Goal: Information Seeking & Learning: Learn about a topic

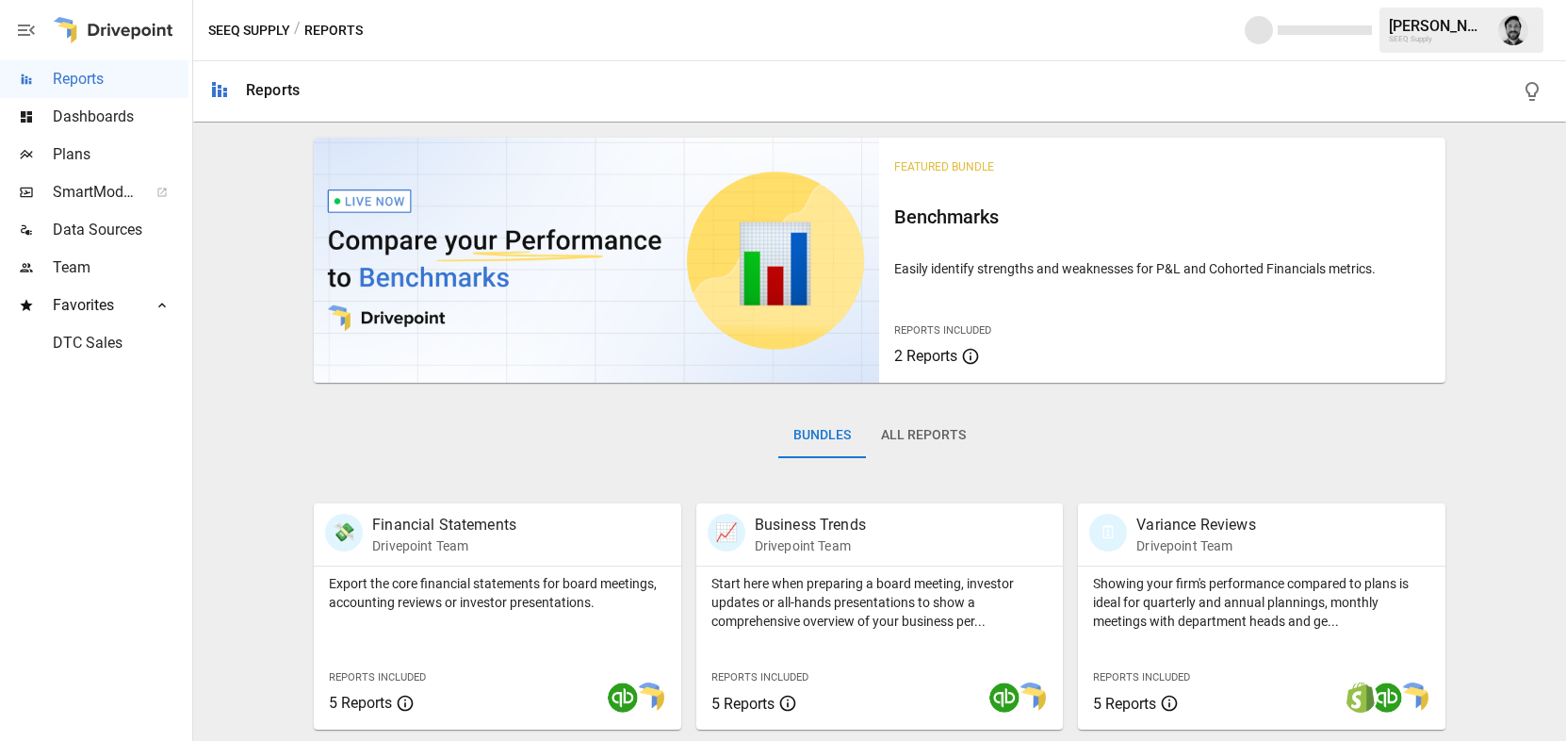
click at [99, 121] on span "Dashboards" at bounding box center [121, 117] width 136 height 23
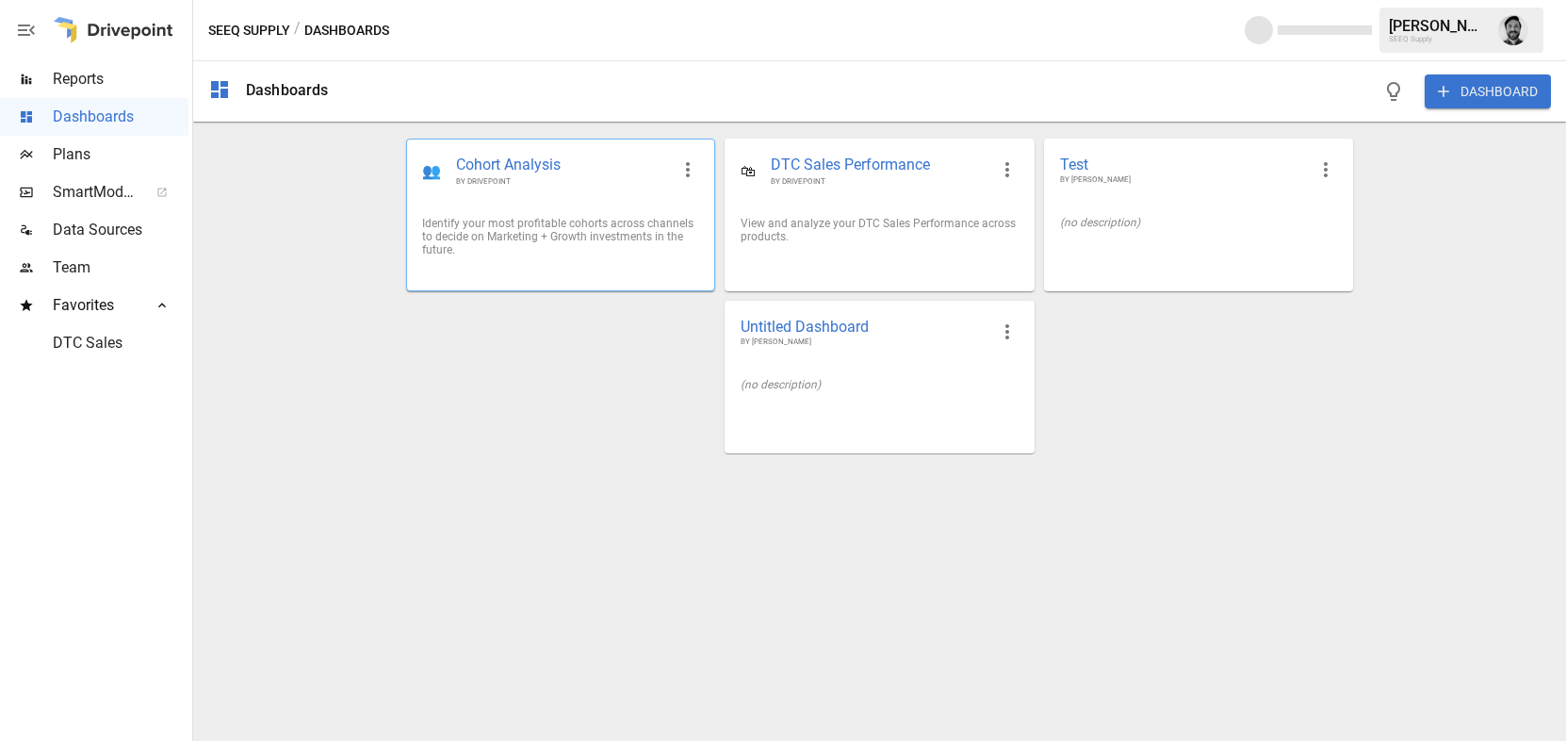
click at [535, 202] on div "👥 Cohort Analysis BY DRIVEPOINT" at bounding box center [560, 170] width 307 height 62
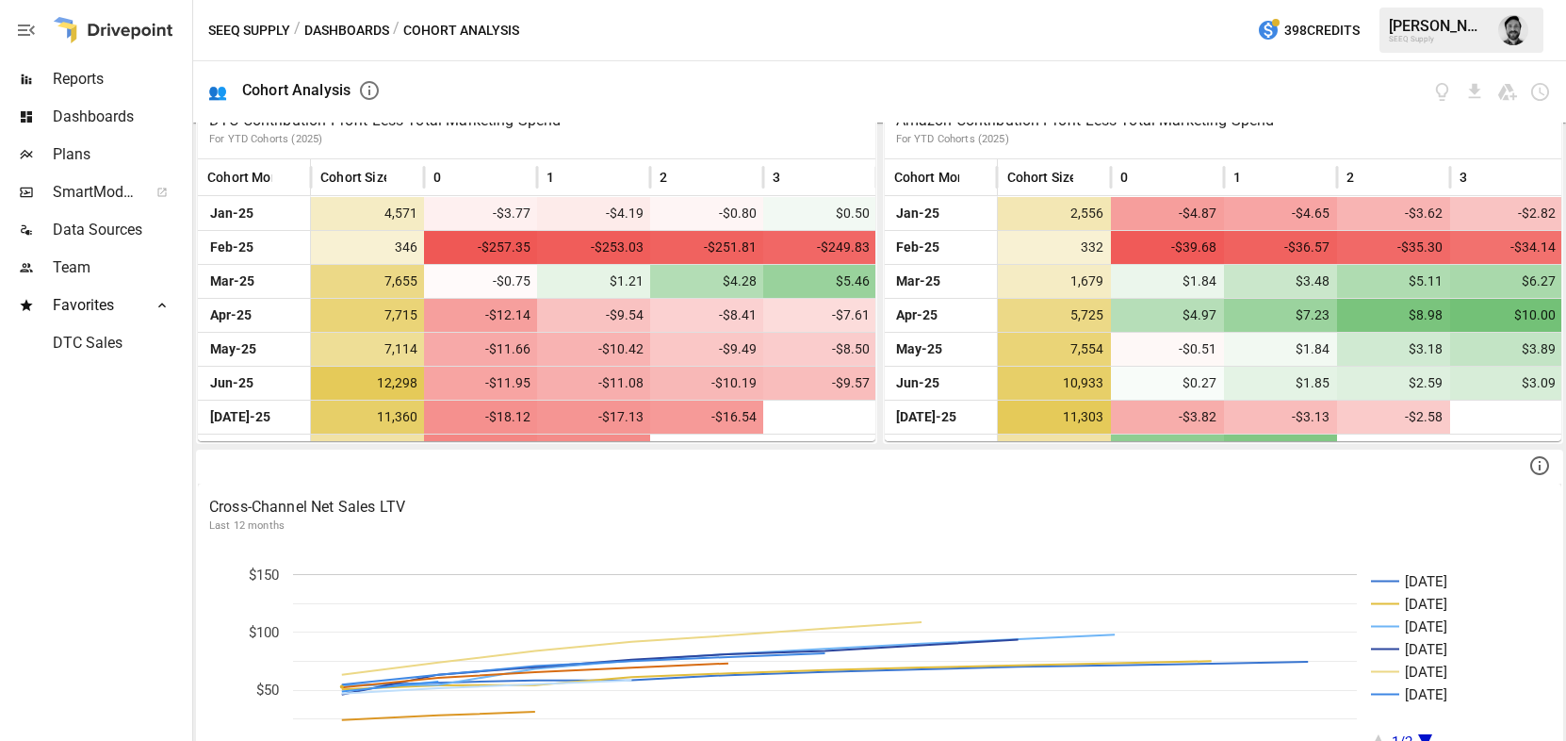
click at [83, 153] on span "Plans" at bounding box center [121, 154] width 136 height 23
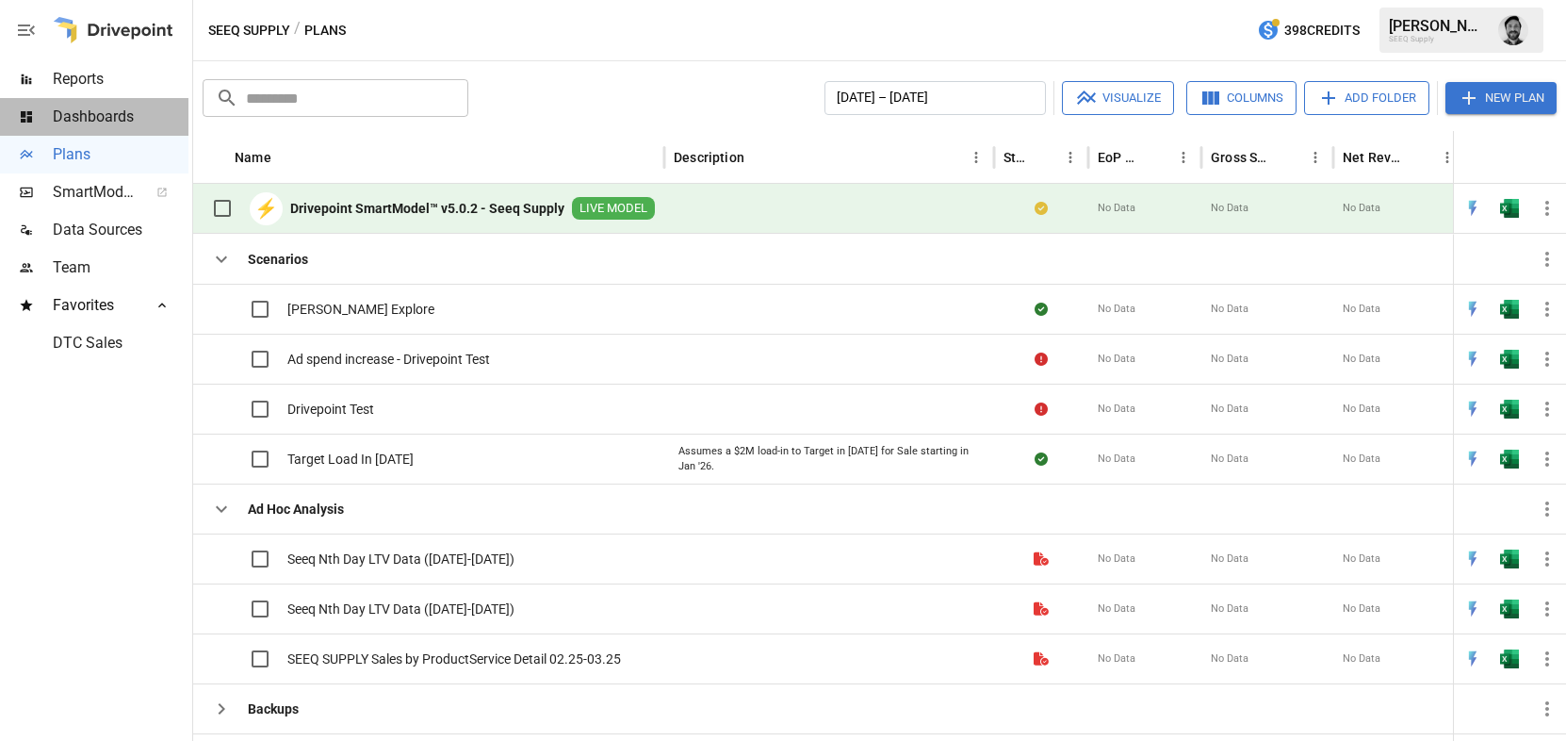
click at [106, 117] on span "Dashboards" at bounding box center [121, 117] width 136 height 23
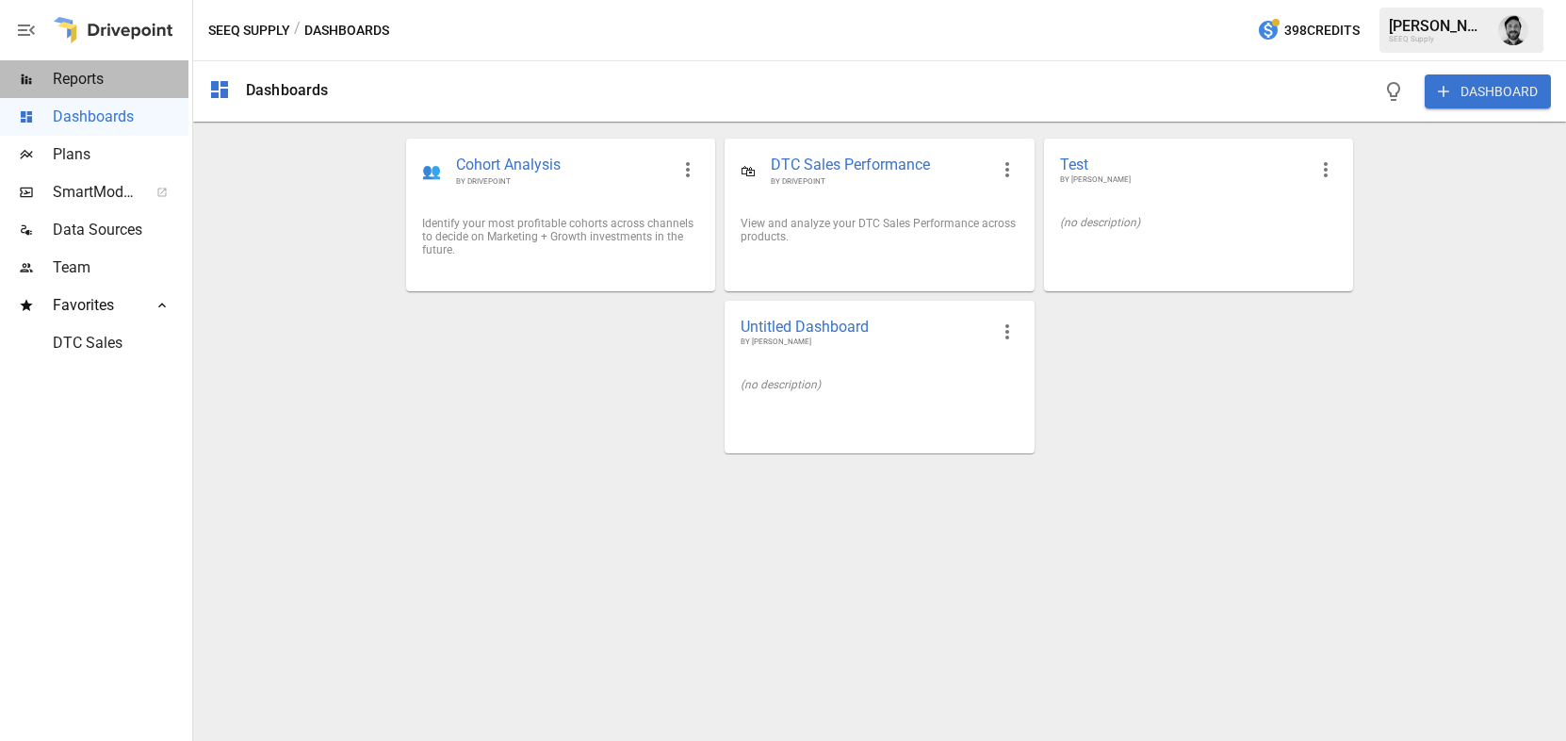
click at [87, 84] on span "Reports" at bounding box center [121, 79] width 136 height 23
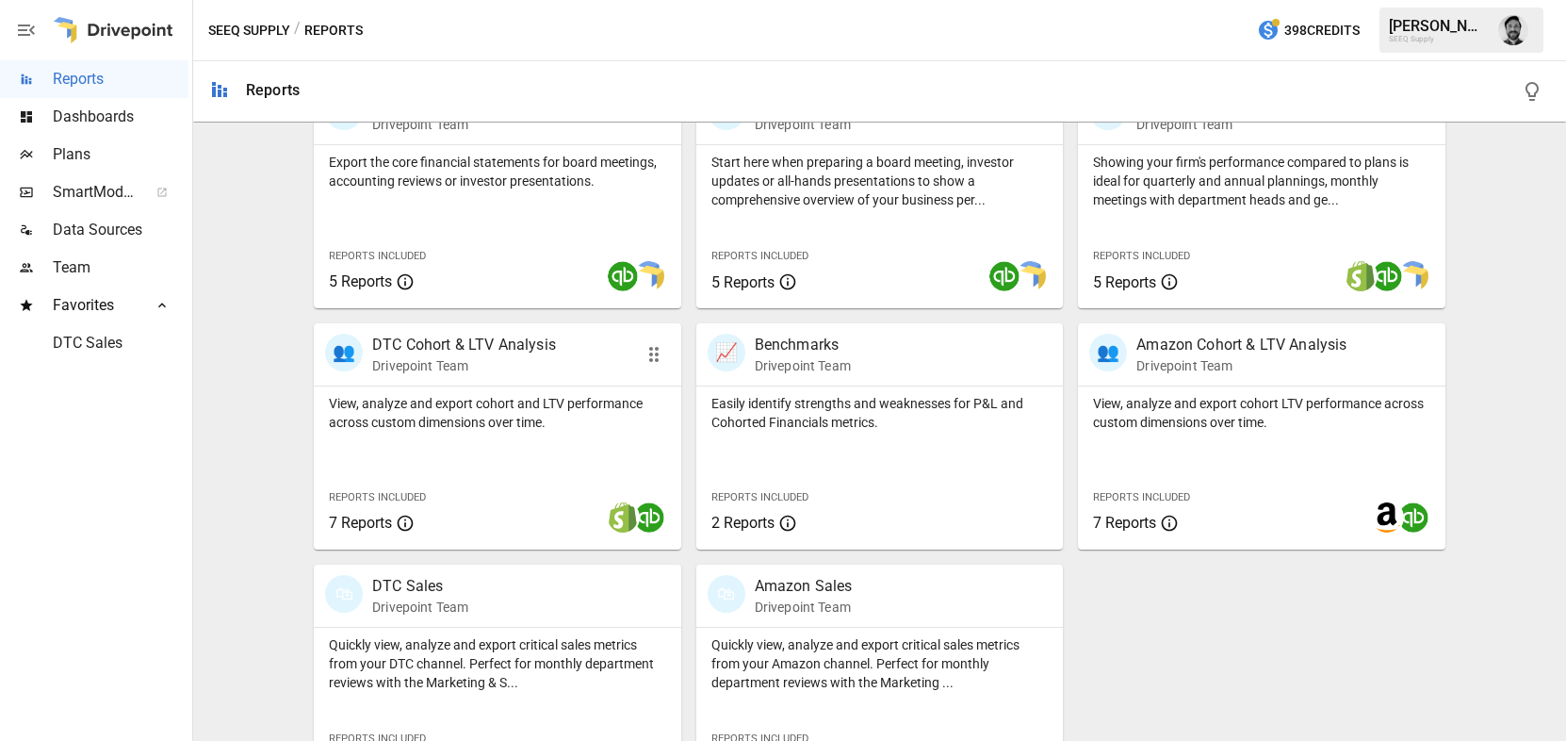
scroll to position [479, 0]
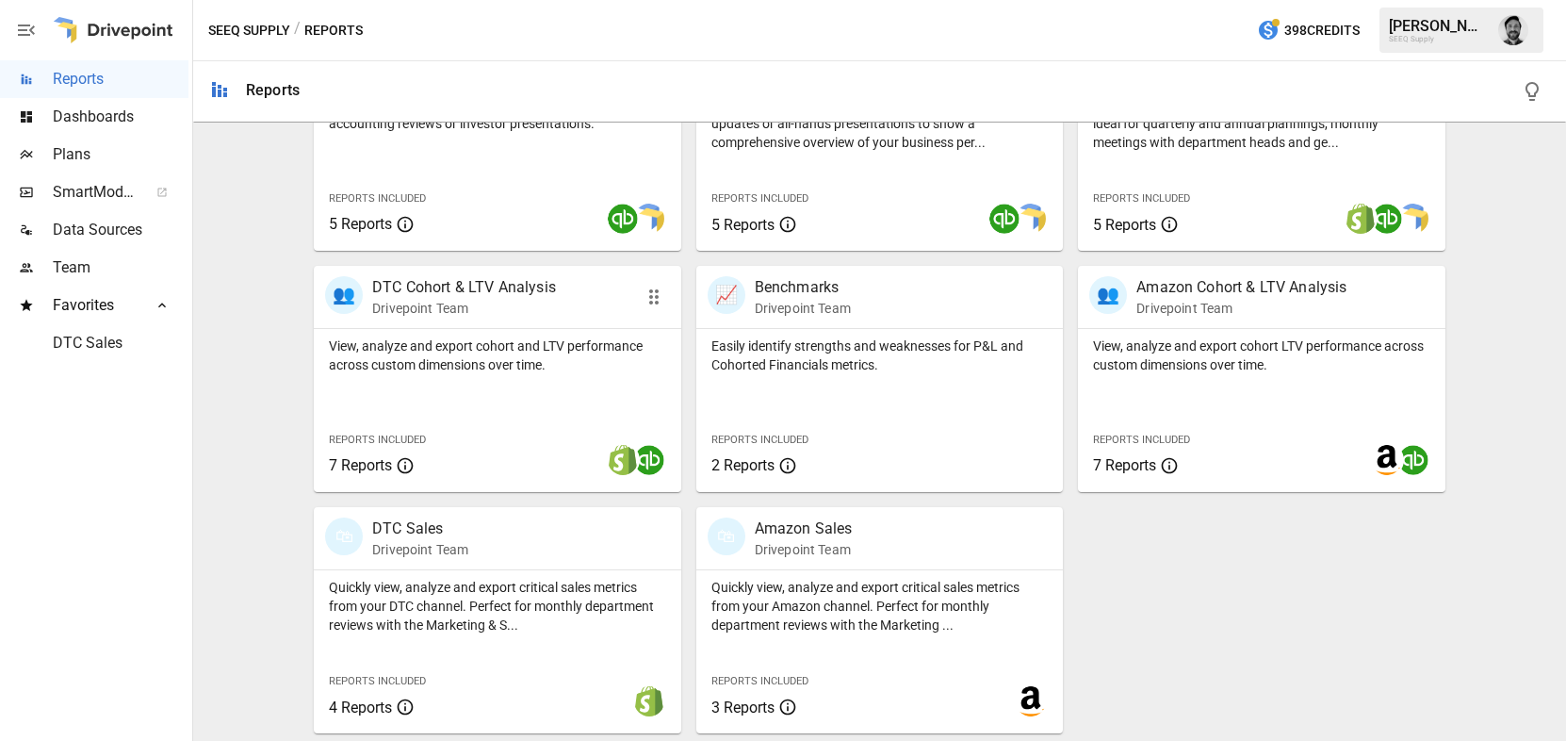
click at [485, 351] on p "View, analyze and export cohort and LTV performance across custom dimensions ov…" at bounding box center [497, 355] width 337 height 38
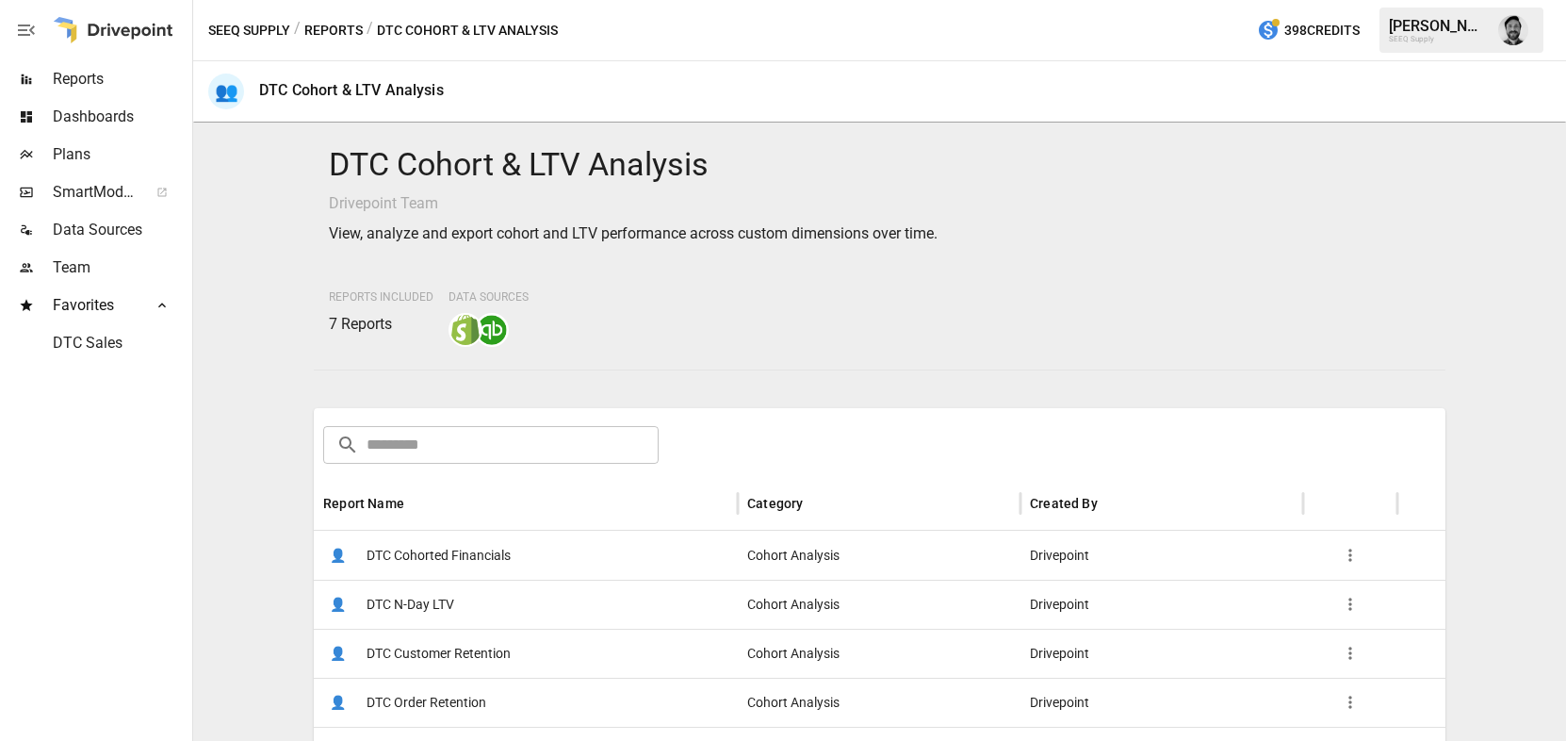
scroll to position [200, 0]
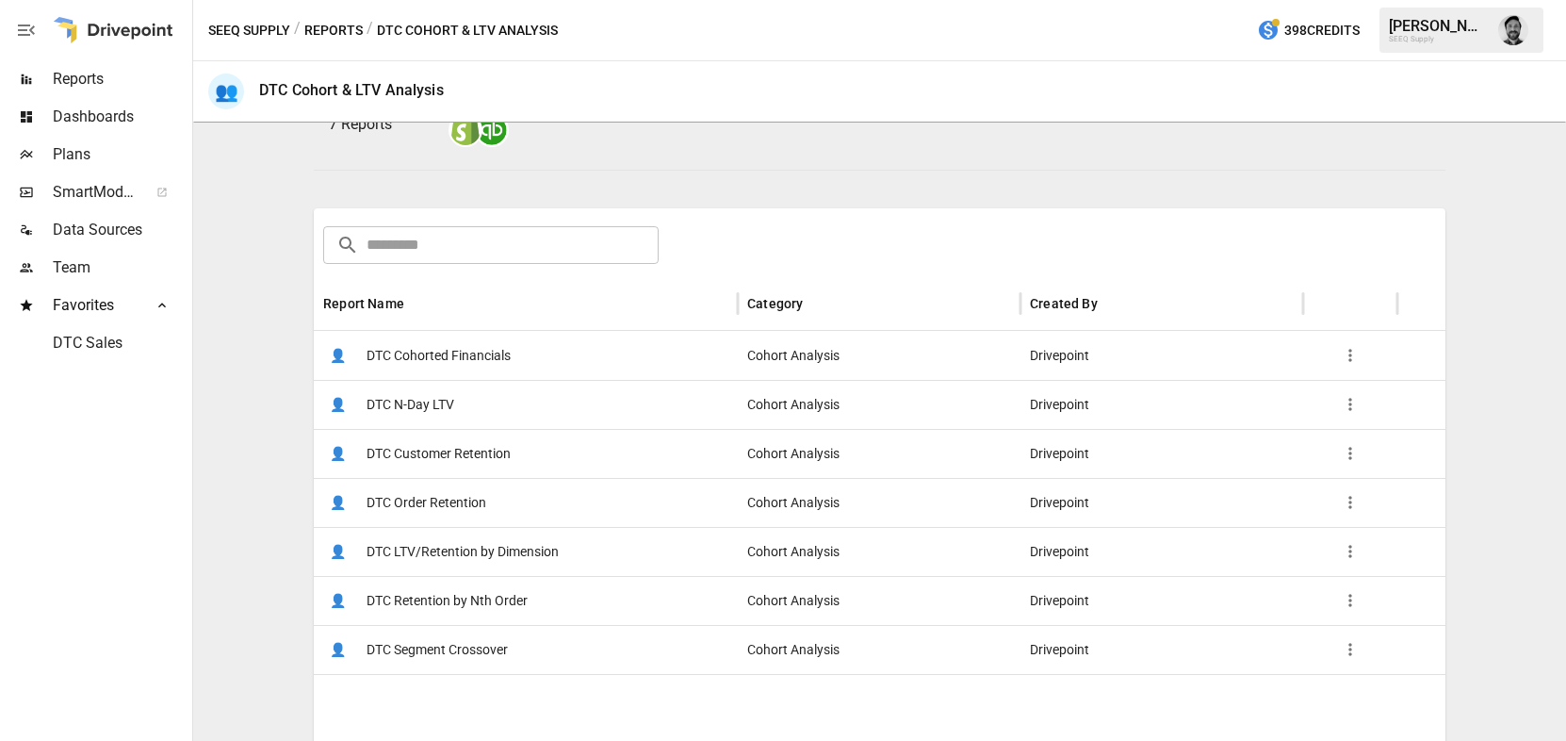
click at [453, 550] on span "DTC LTV/Retention by Dimension" at bounding box center [463, 552] width 192 height 48
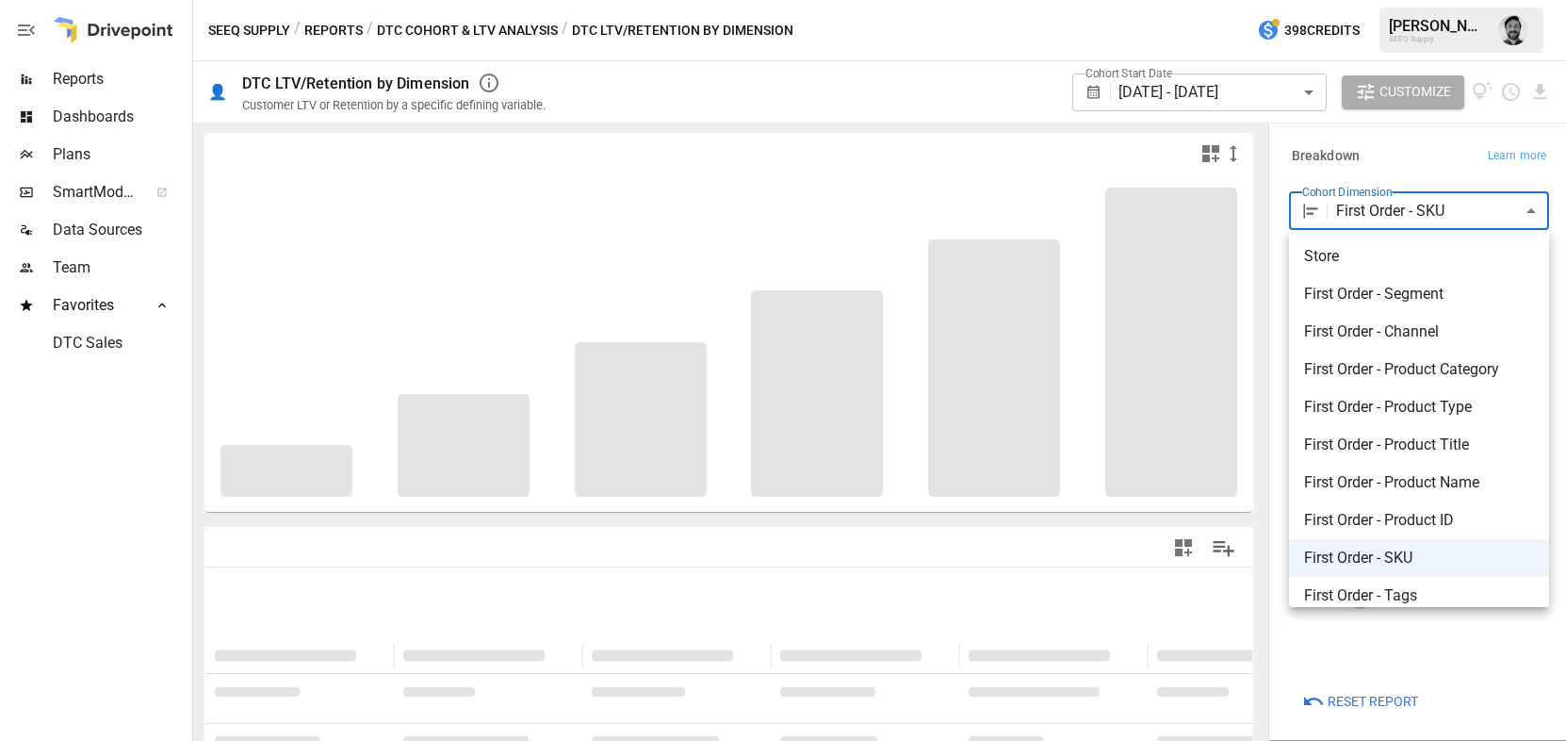
click at [1402, 0] on body "**********" at bounding box center [783, 0] width 1566 height 0
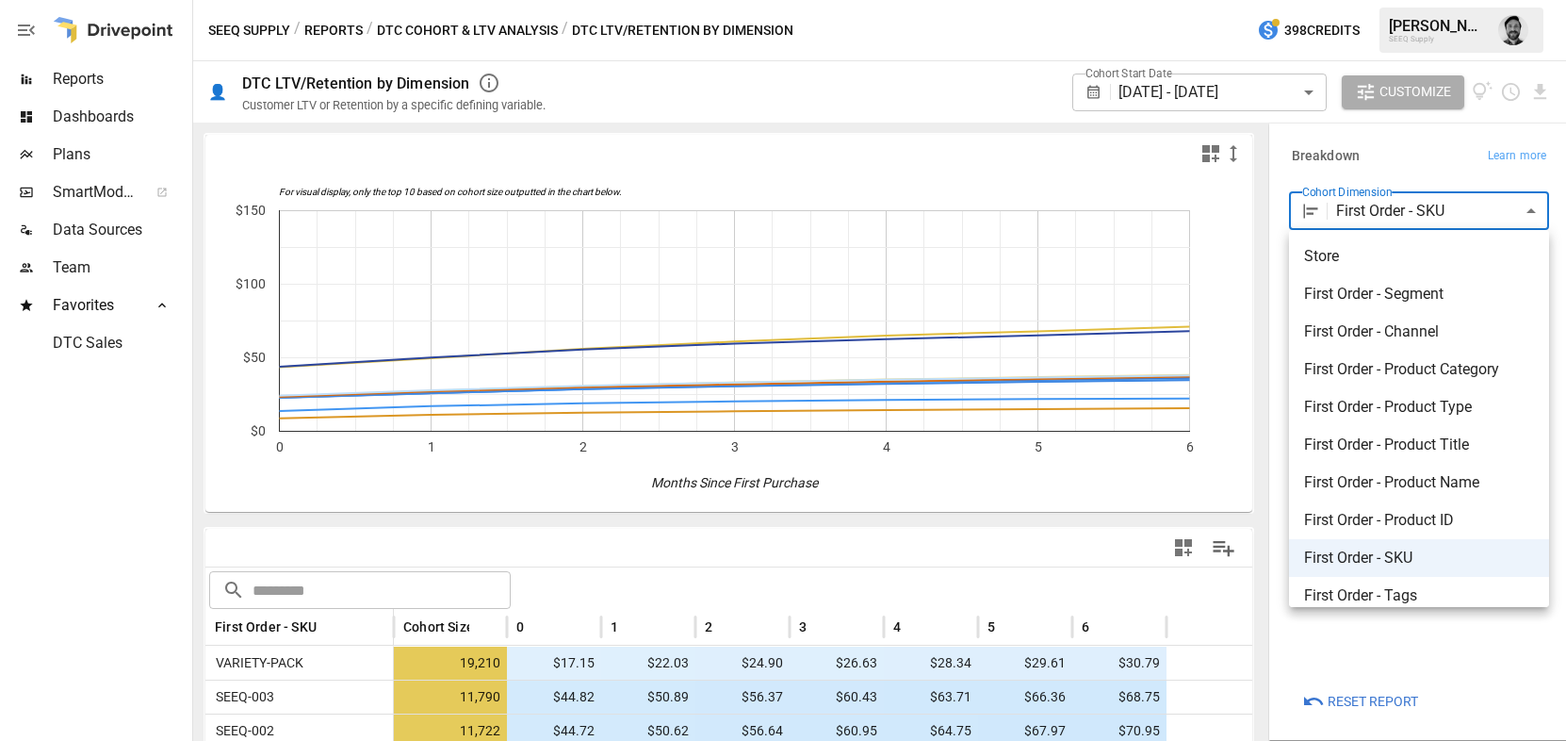
drag, startPoint x: 951, startPoint y: 120, endPoint x: 1003, endPoint y: 202, distance: 97.0
click at [951, 120] on div at bounding box center [783, 370] width 1566 height 741
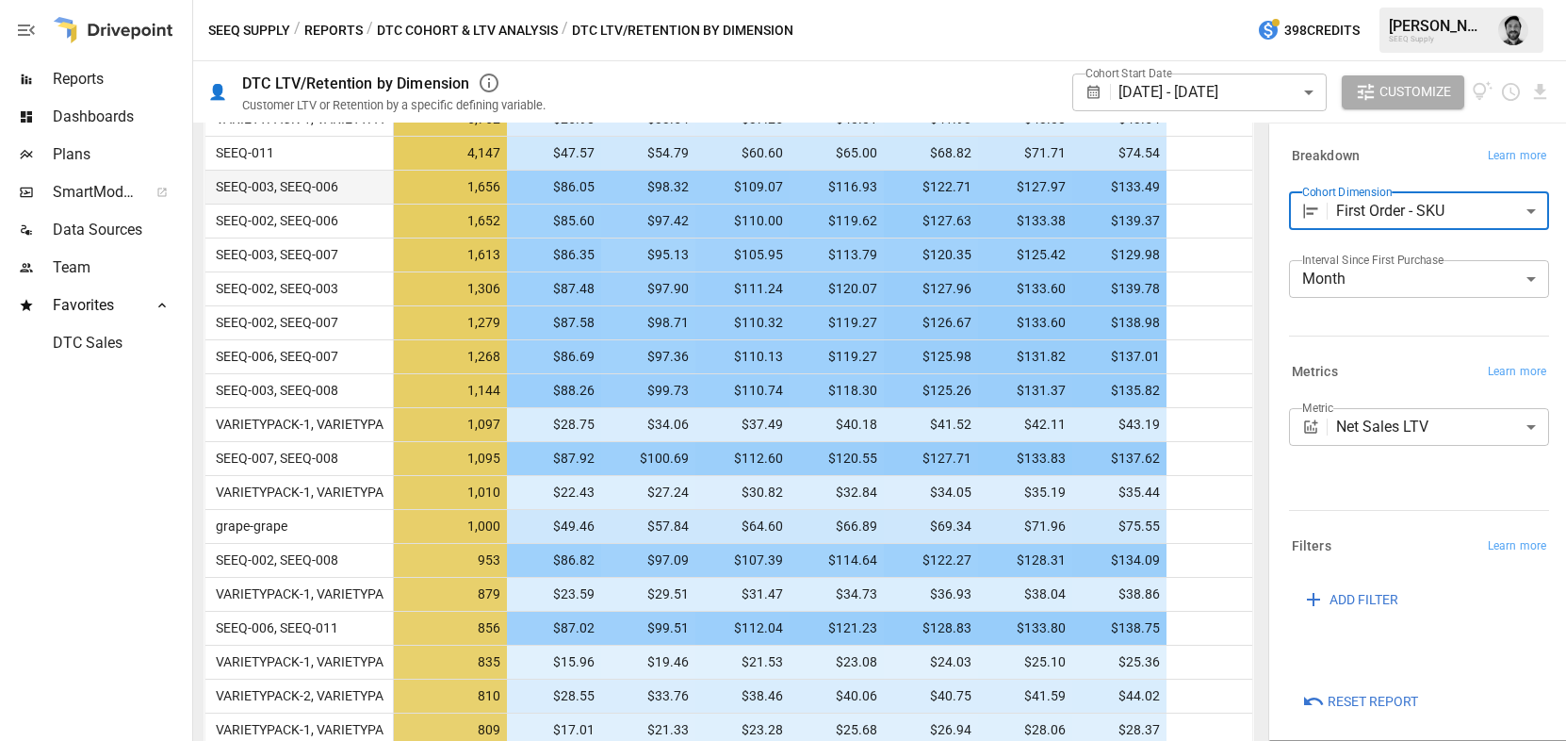
scroll to position [755, 0]
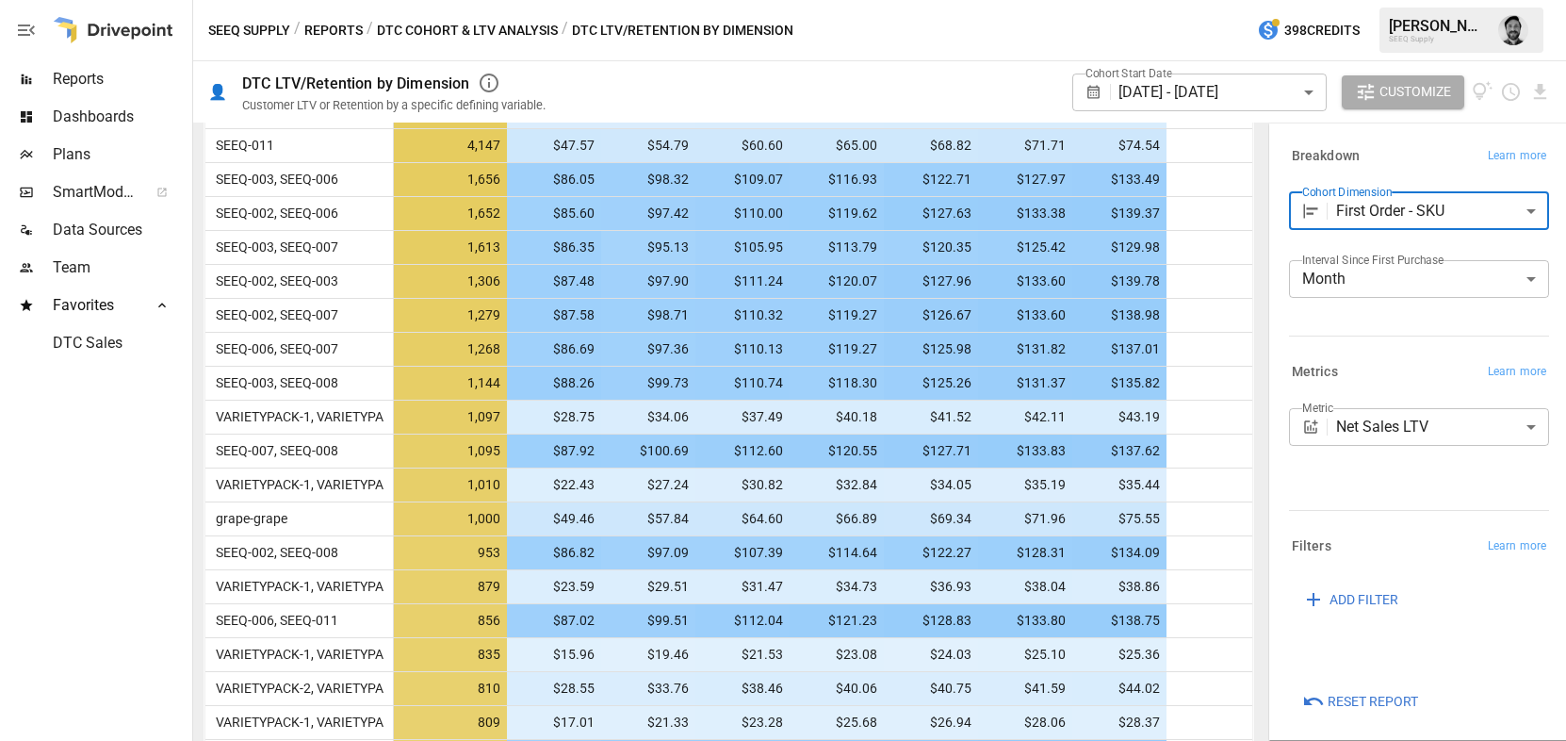
click at [1360, 0] on body "Reports Dashboards Plans SmartModel ™ Data Sources Team Favorites DTC Sales SEE…" at bounding box center [783, 0] width 1566 height 0
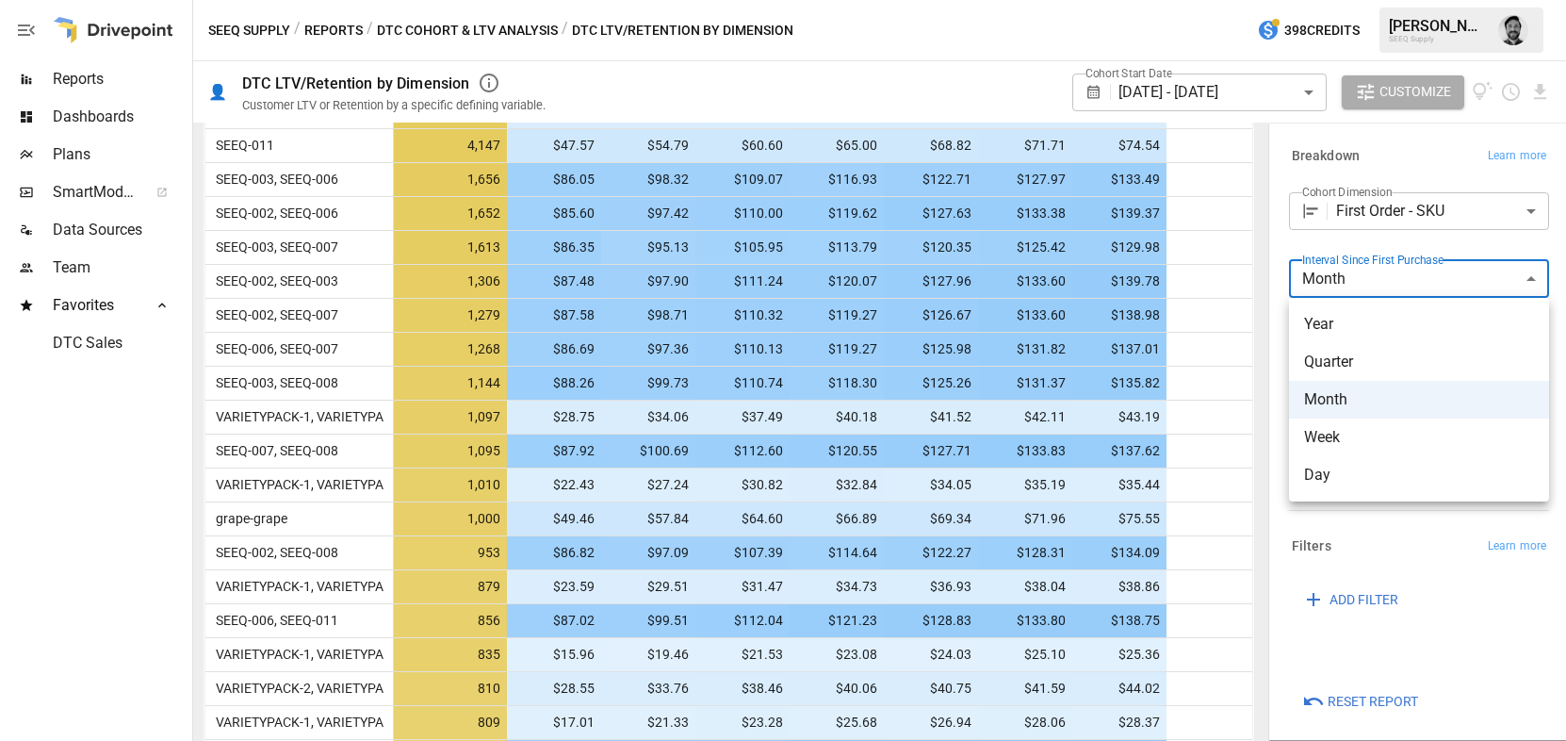
click at [1360, 273] on div at bounding box center [783, 370] width 1566 height 741
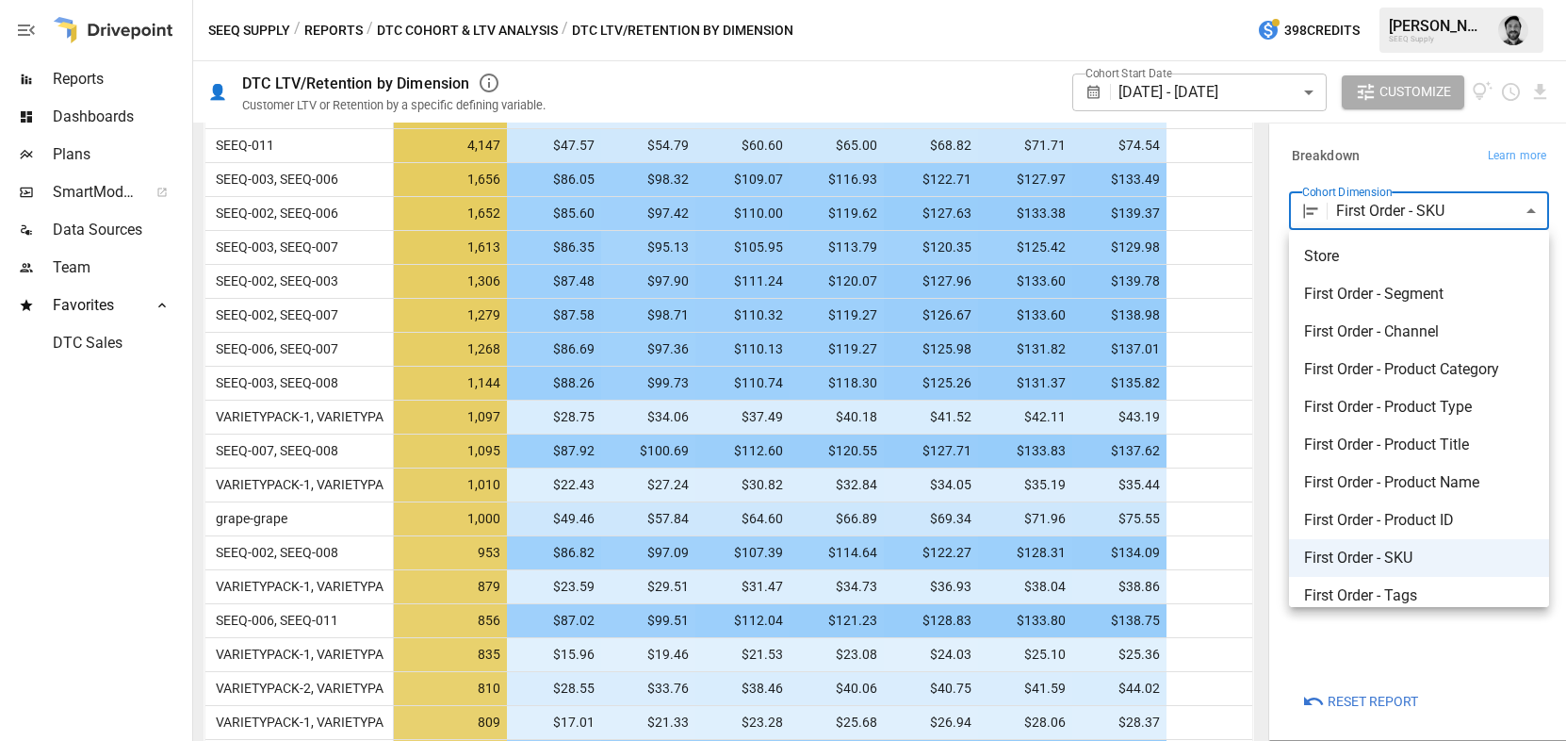
click at [1397, 0] on body "Reports Dashboards Plans SmartModel ™ Data Sources Team Favorites DTC Sales SEE…" at bounding box center [783, 0] width 1566 height 0
click at [1406, 406] on span "First Order - Product Type" at bounding box center [1419, 404] width 230 height 23
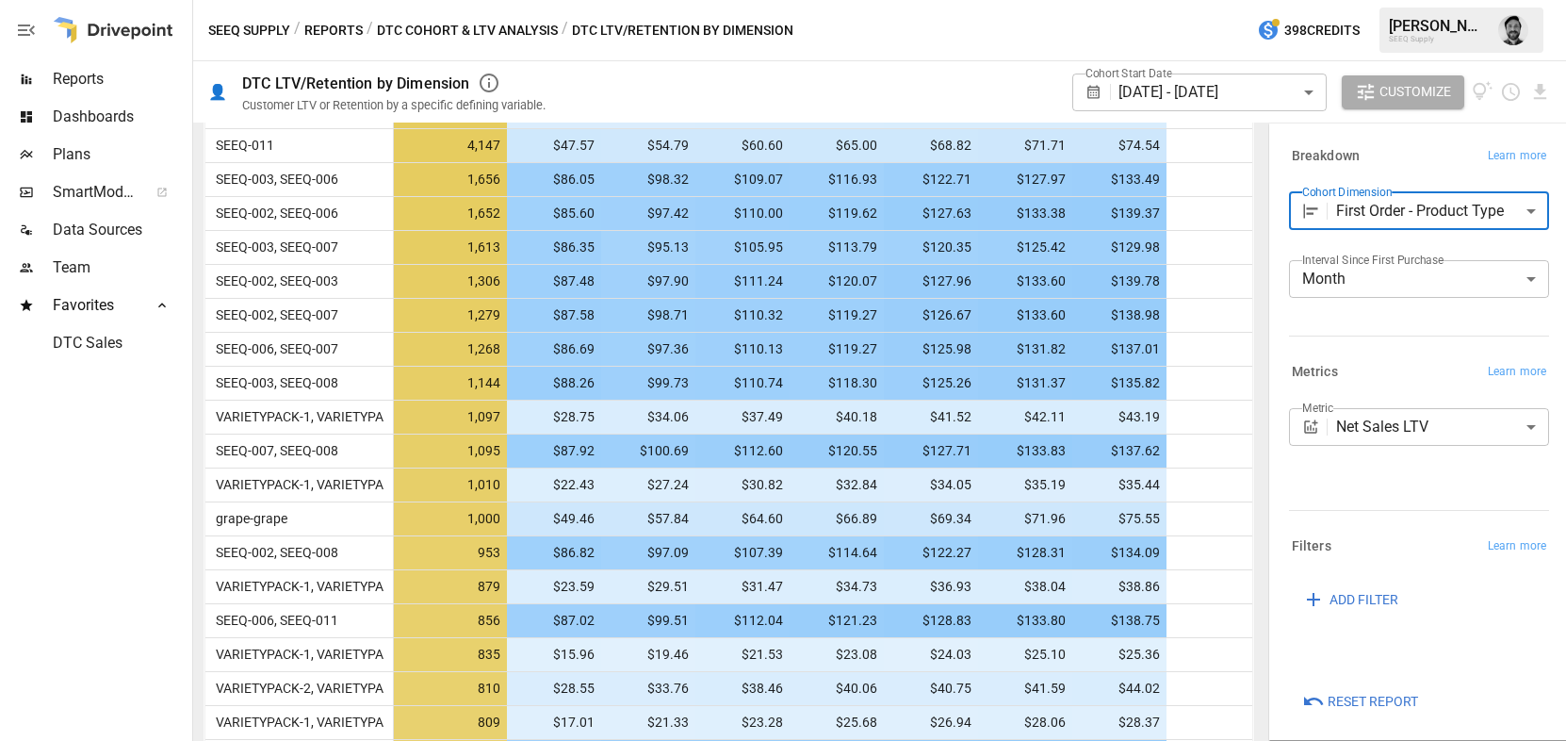
click at [1403, 356] on span "First Order - Product Title" at bounding box center [1419, 349] width 172 height 13
click at [1419, 196] on div at bounding box center [783, 370] width 1566 height 741
click at [1415, 217] on div at bounding box center [783, 370] width 1566 height 741
click at [1451, 0] on body "Reports Dashboards Plans SmartModel ™ Data Sources Team Favorites DTC Sales SEE…" at bounding box center [783, 0] width 1566 height 0
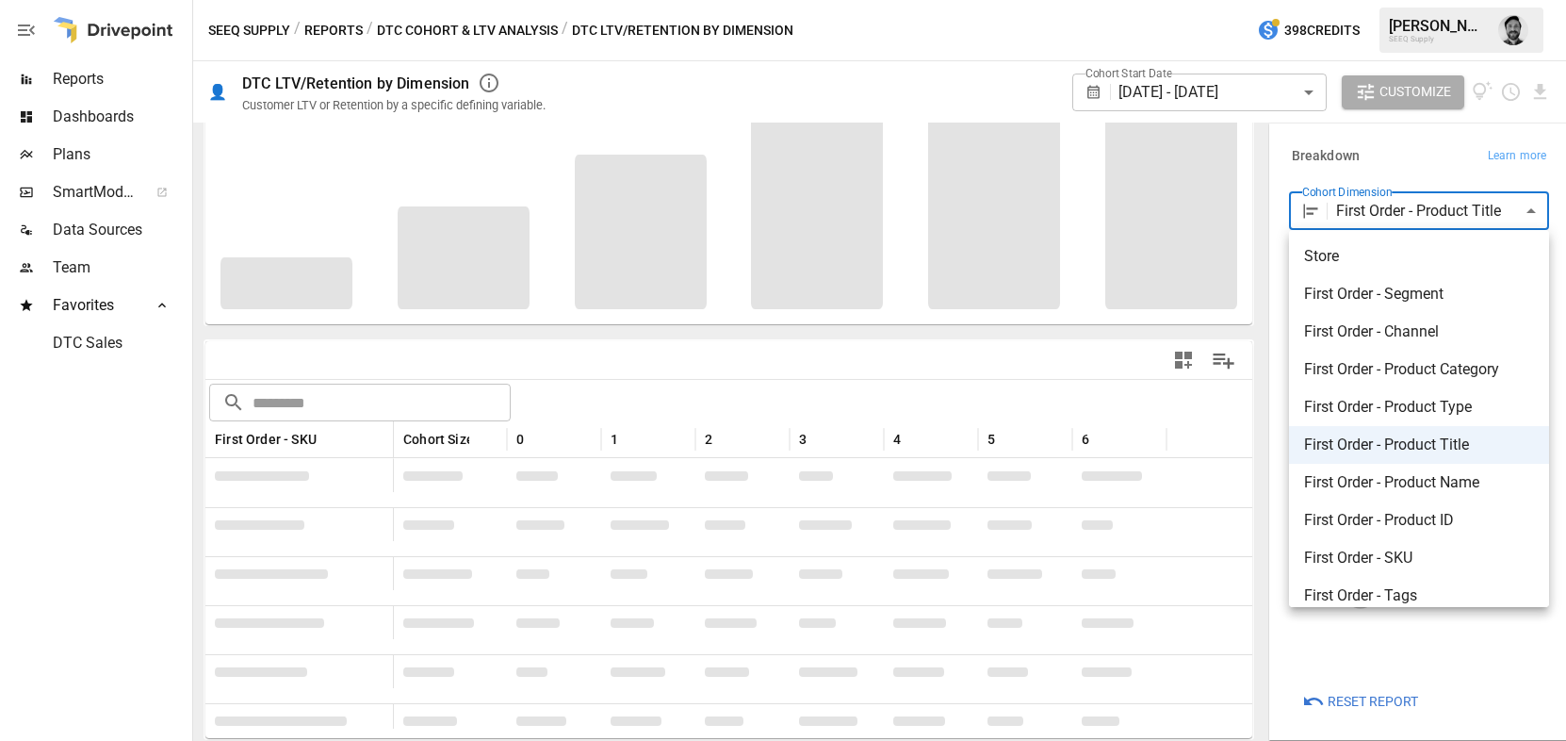
scroll to position [188, 0]
click at [1412, 478] on span "First Order - Product Name" at bounding box center [1419, 482] width 230 height 23
type input "**********"
